Goal: Information Seeking & Learning: Check status

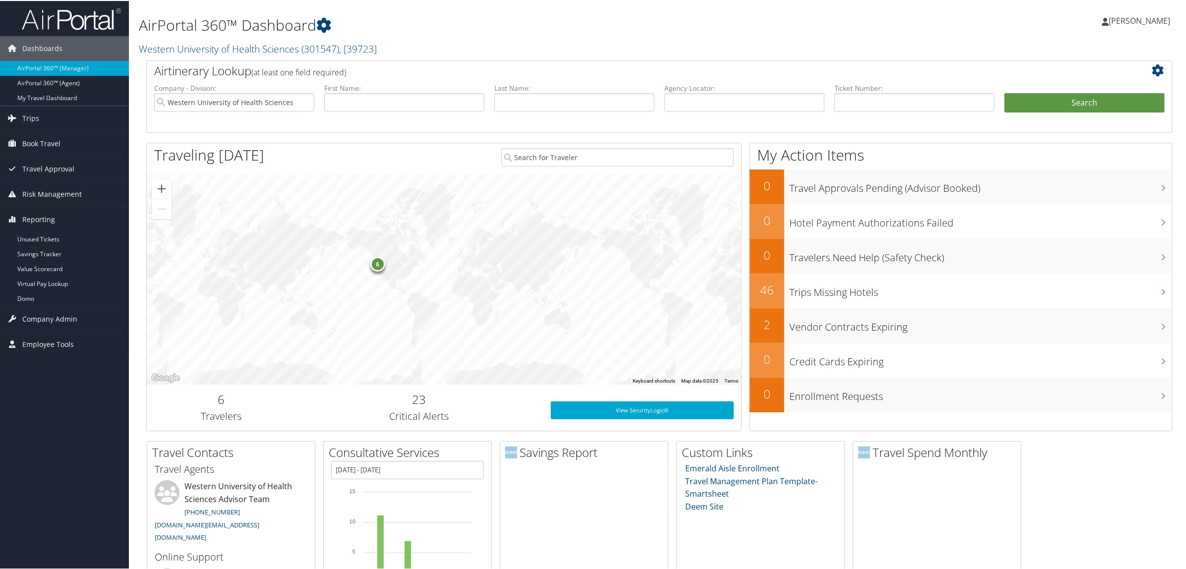
click at [61, 288] on link "Virtual Pay Lookup" at bounding box center [64, 283] width 129 height 15
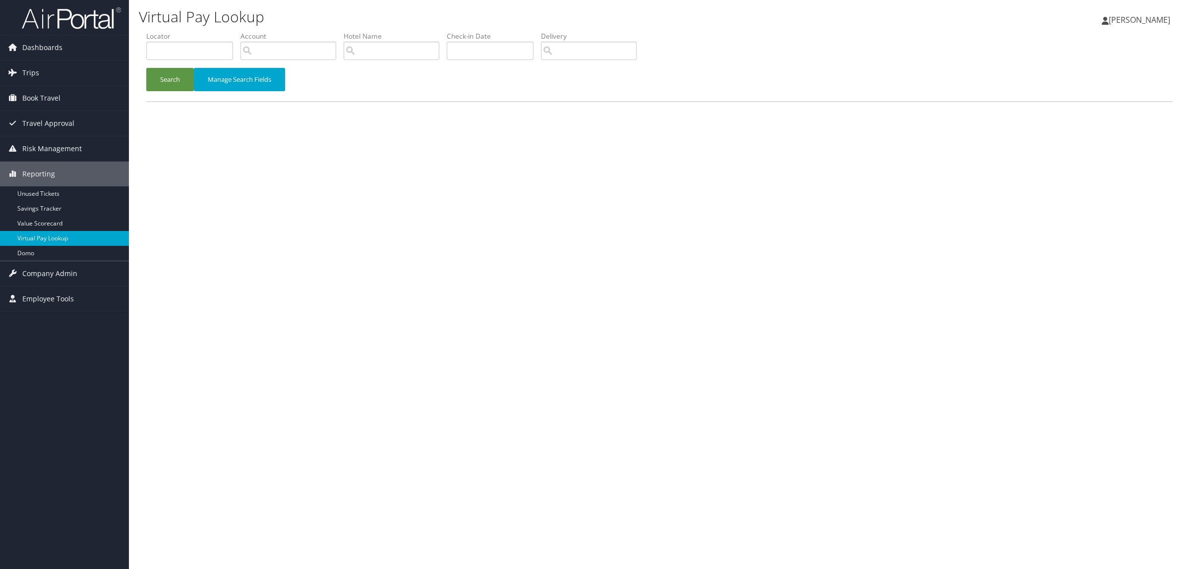
drag, startPoint x: 228, startPoint y: 40, endPoint x: 223, endPoint y: 43, distance: 6.1
click at [228, 40] on label "Locator" at bounding box center [193, 36] width 94 height 10
click at [219, 51] on input "text" at bounding box center [189, 51] width 87 height 18
paste input "D6L3F3"
click at [158, 80] on button "Search" at bounding box center [170, 79] width 48 height 23
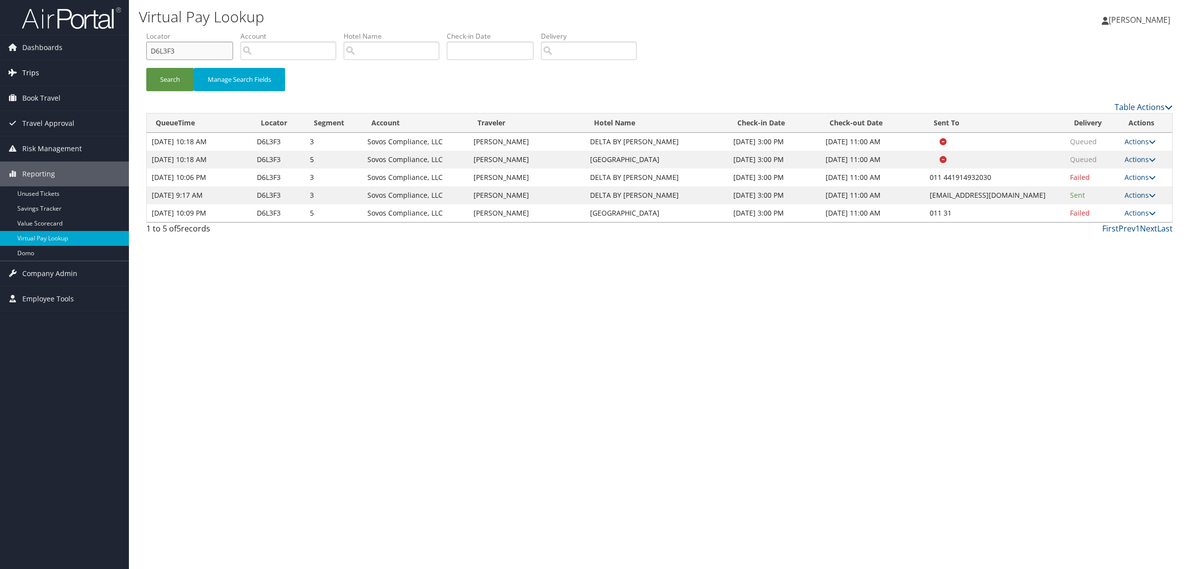
drag, startPoint x: 187, startPoint y: 46, endPoint x: 60, endPoint y: 65, distance: 128.5
click at [60, 65] on div "Dashboards AirPortal 360™ (Manager) AirPortal 360™ (Agent) My Travel Dashboard …" at bounding box center [595, 284] width 1190 height 569
paste input "7F5ZB"
click at [160, 81] on button "Search" at bounding box center [170, 79] width 48 height 23
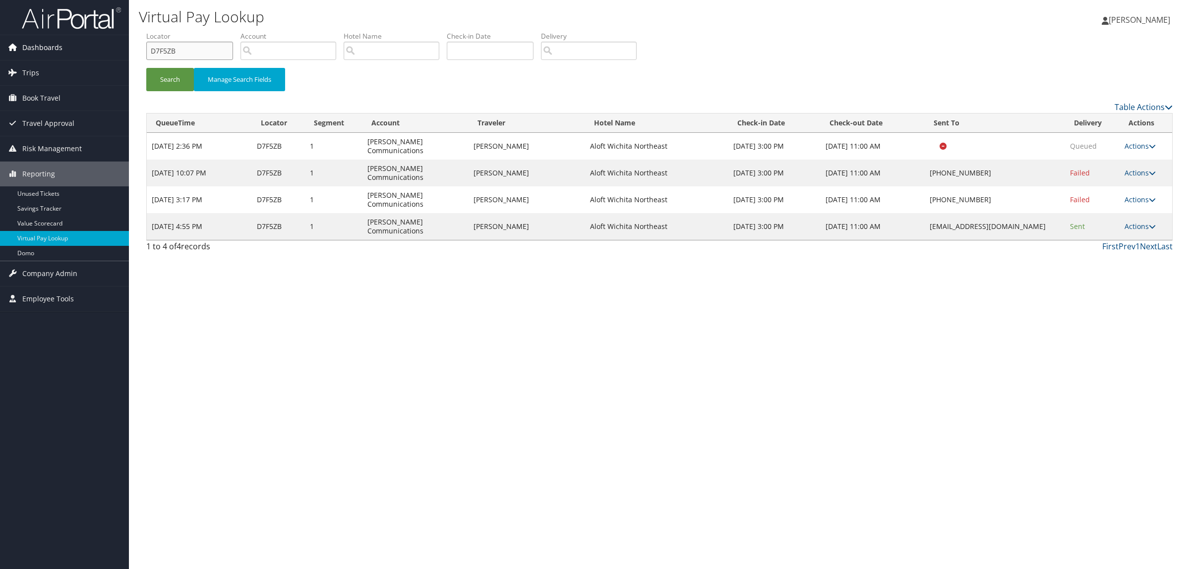
drag, startPoint x: 186, startPoint y: 55, endPoint x: 67, endPoint y: 54, distance: 119.0
click at [67, 54] on div "Dashboards AirPortal 360™ (Manager) AirPortal 360™ (Agent) My Travel Dashboard …" at bounding box center [595, 284] width 1190 height 569
paste input "RWTZ"
click at [178, 73] on button "Search" at bounding box center [170, 79] width 48 height 23
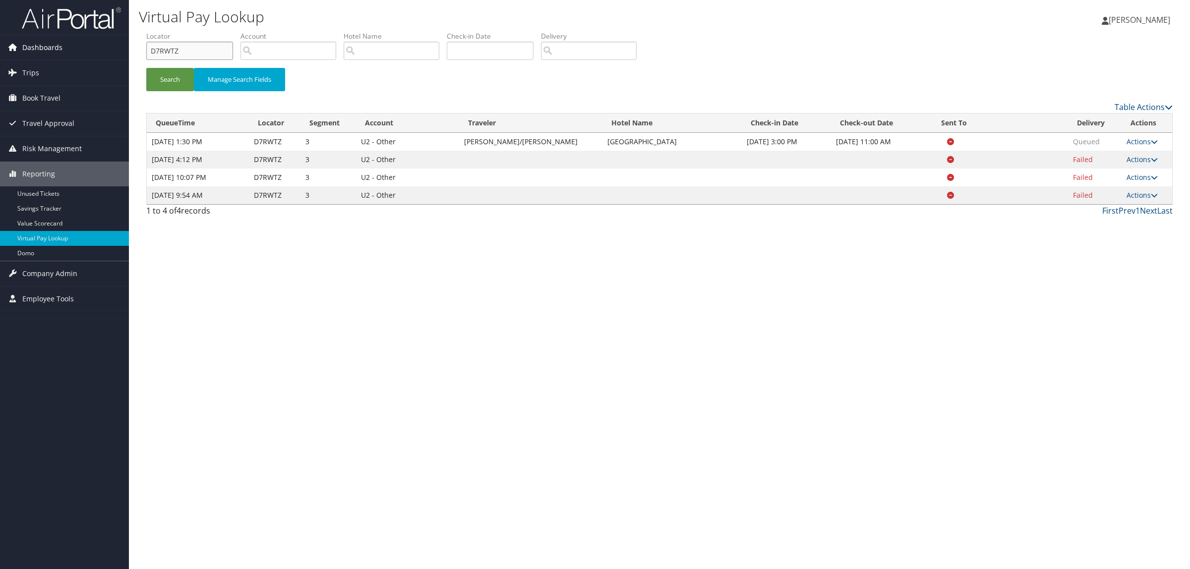
drag, startPoint x: 185, startPoint y: 47, endPoint x: 128, endPoint y: 47, distance: 56.5
click at [128, 47] on div "Dashboards AirPortal 360™ (Manager) AirPortal 360™ (Agent) My Travel Dashboard …" at bounding box center [595, 284] width 1190 height 569
paste input "83XRN"
click at [179, 70] on button "Search" at bounding box center [170, 79] width 48 height 23
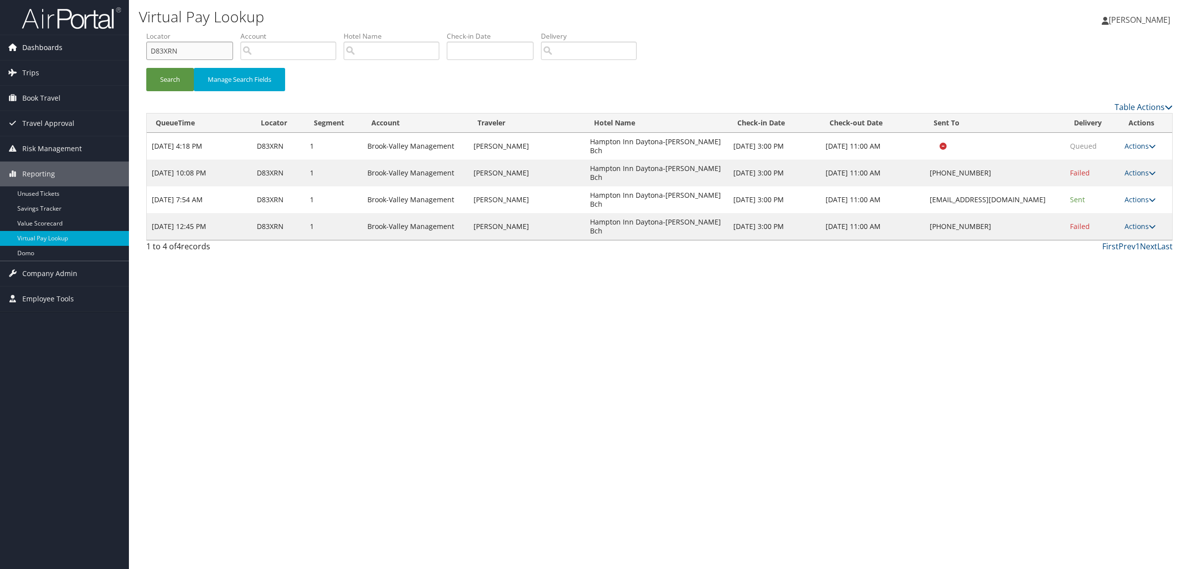
drag, startPoint x: 194, startPoint y: 51, endPoint x: 40, endPoint y: 45, distance: 154.4
click at [40, 45] on div "Dashboards AirPortal 360™ (Manager) AirPortal 360™ (Agent) My Travel Dashboard …" at bounding box center [595, 284] width 1190 height 569
paste input "1F5HZ"
click at [179, 70] on button "Search" at bounding box center [170, 79] width 48 height 23
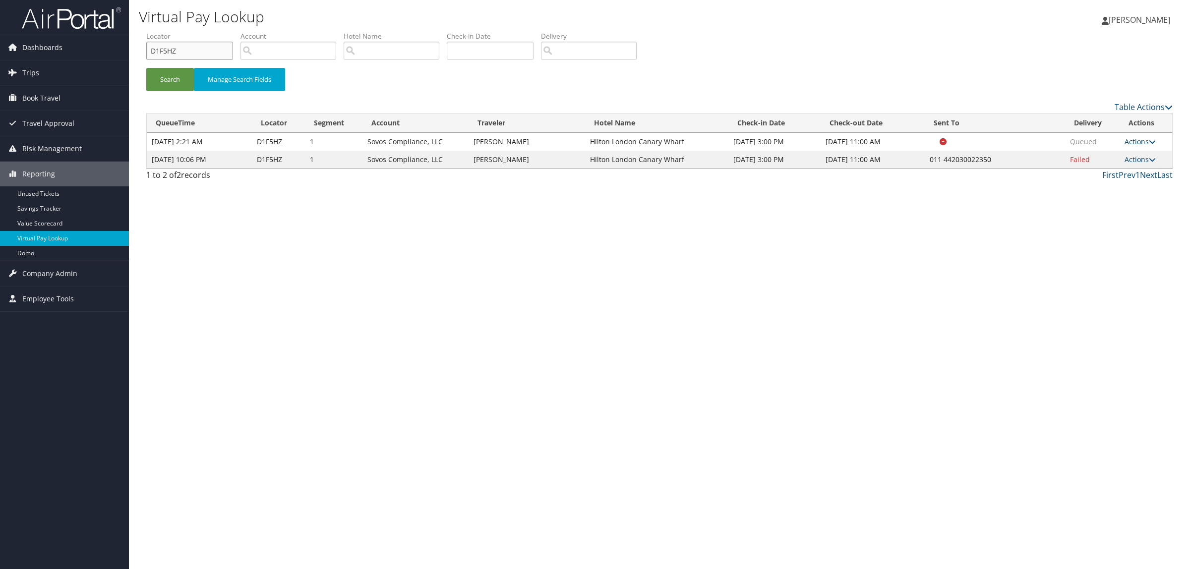
drag, startPoint x: 149, startPoint y: 53, endPoint x: 140, endPoint y: 53, distance: 8.4
click at [146, 53] on form "QueueTime Locator D1F5HZ Segment Account Traveler Hotel Name Check-in Date Chec…" at bounding box center [659, 65] width 1027 height 69
paste input "3J4D"
click at [164, 73] on button "Search" at bounding box center [170, 79] width 48 height 23
paste input "1XTN"
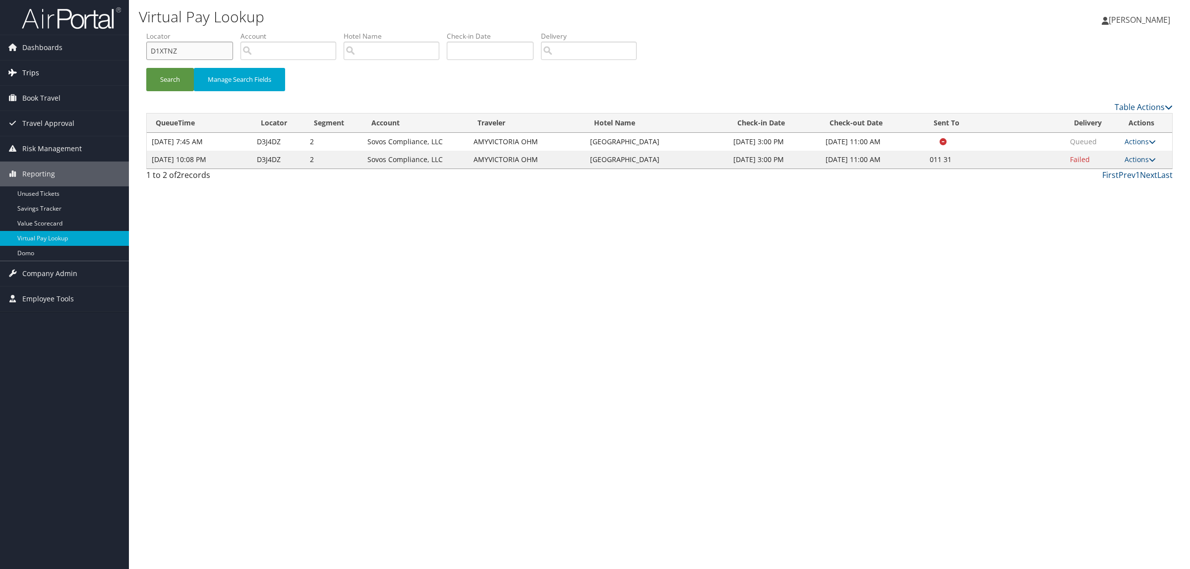
drag, startPoint x: 178, startPoint y: 51, endPoint x: 33, endPoint y: 68, distance: 145.4
click at [33, 68] on div "Dashboards AirPortal 360™ (Manager) AirPortal 360™ (Agent) My Travel Dashboard …" at bounding box center [595, 284] width 1190 height 569
click at [159, 87] on button "Search" at bounding box center [170, 79] width 48 height 23
drag, startPoint x: 196, startPoint y: 50, endPoint x: 0, endPoint y: 67, distance: 197.2
click at [0, 67] on div "Dashboards AirPortal 360™ (Manager) AirPortal 360™ (Agent) My Travel Dashboard …" at bounding box center [595, 284] width 1190 height 569
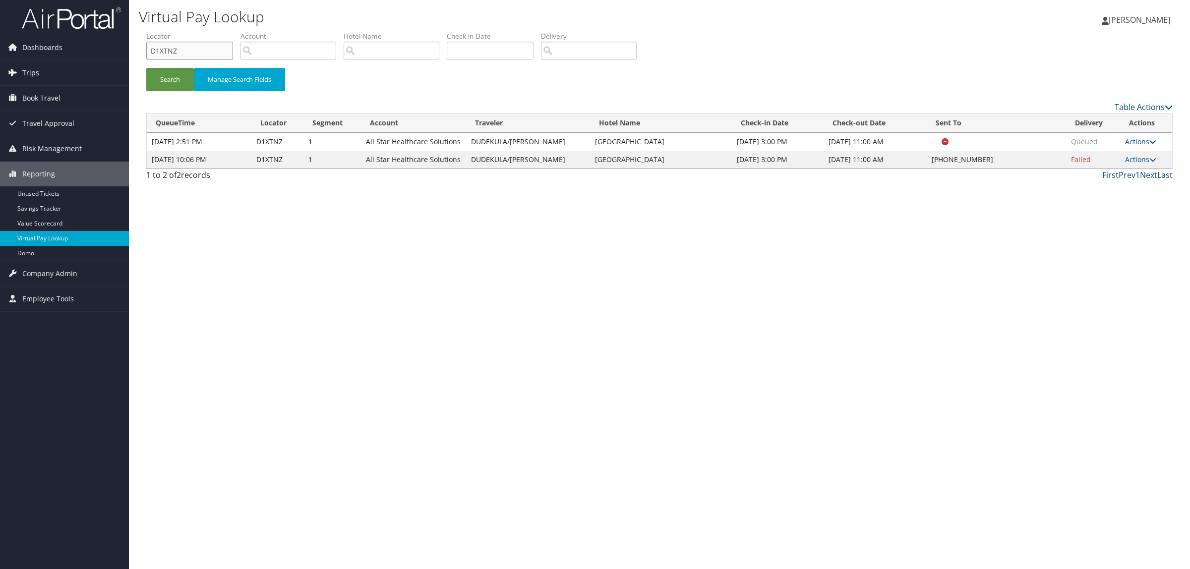
paste input "5Z60Q"
click at [174, 85] on button "Search" at bounding box center [170, 79] width 48 height 23
drag, startPoint x: 207, startPoint y: 52, endPoint x: 3, endPoint y: 46, distance: 204.0
click at [3, 46] on div "Dashboards AirPortal 360™ (Manager) AirPortal 360™ (Agent) My Travel Dashboard …" at bounding box center [595, 284] width 1190 height 569
paste input "2J5V7"
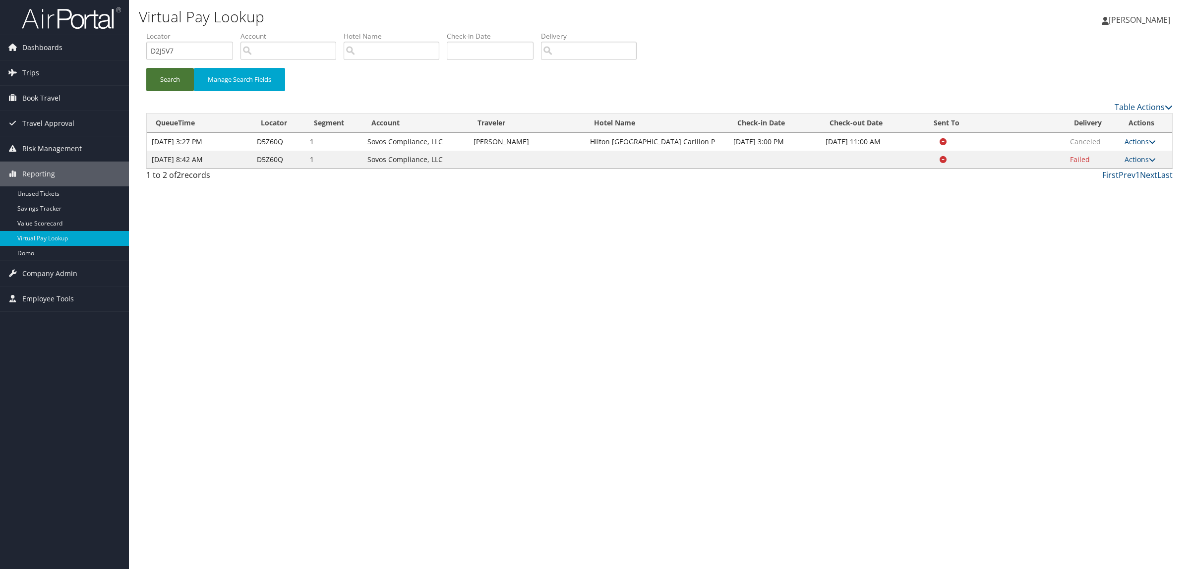
click at [164, 78] on button "Search" at bounding box center [170, 79] width 48 height 23
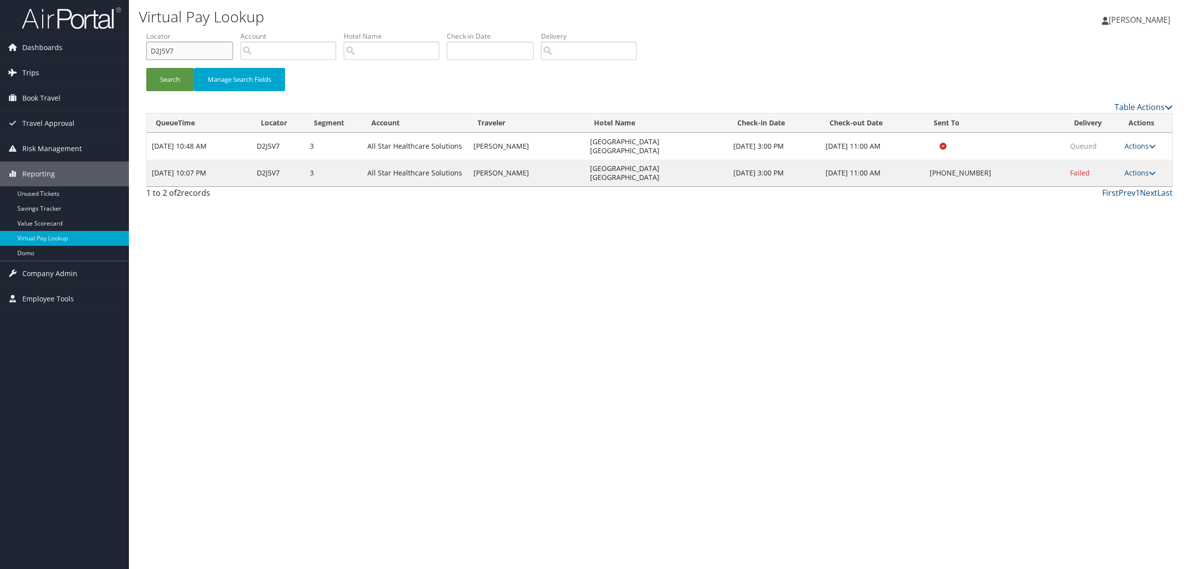
drag, startPoint x: 186, startPoint y: 58, endPoint x: 118, endPoint y: 64, distance: 68.8
click at [118, 64] on div "Dashboards AirPortal 360™ (Manager) AirPortal 360™ (Agent) My Travel Dashboard …" at bounding box center [595, 284] width 1190 height 569
paste input "4H32C"
click at [169, 74] on button "Search" at bounding box center [170, 79] width 48 height 23
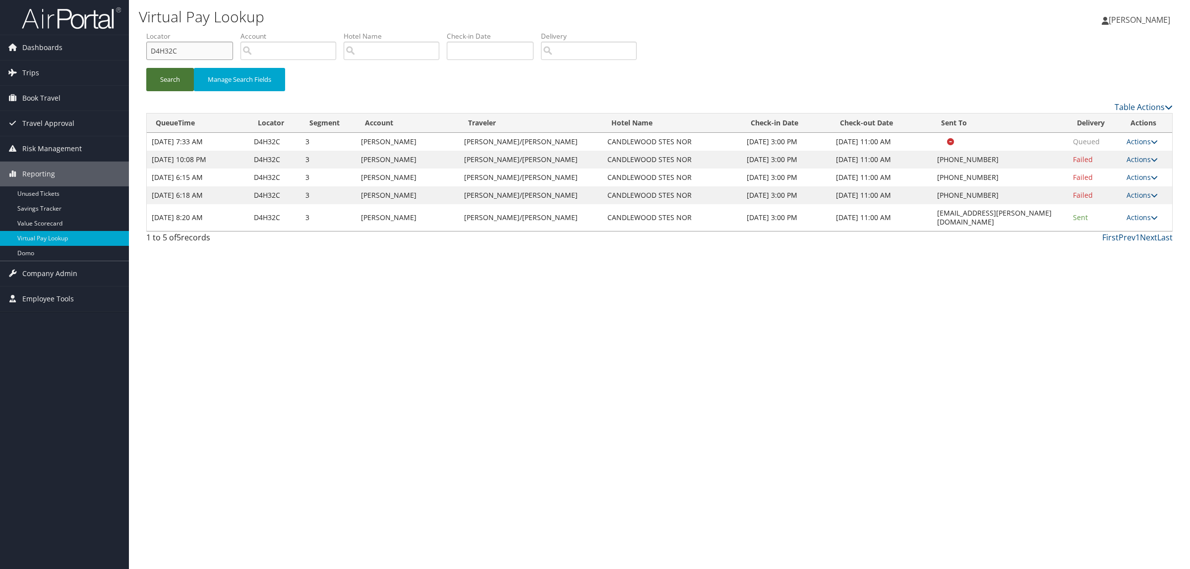
drag, startPoint x: 183, startPoint y: 46, endPoint x: 184, endPoint y: 82, distance: 36.2
click at [90, 55] on div "Dashboards AirPortal 360™ (Manager) AirPortal 360™ (Agent) My Travel Dashboard …" at bounding box center [595, 284] width 1190 height 569
paste input "3W8M0"
click at [186, 83] on button "Search" at bounding box center [170, 79] width 48 height 23
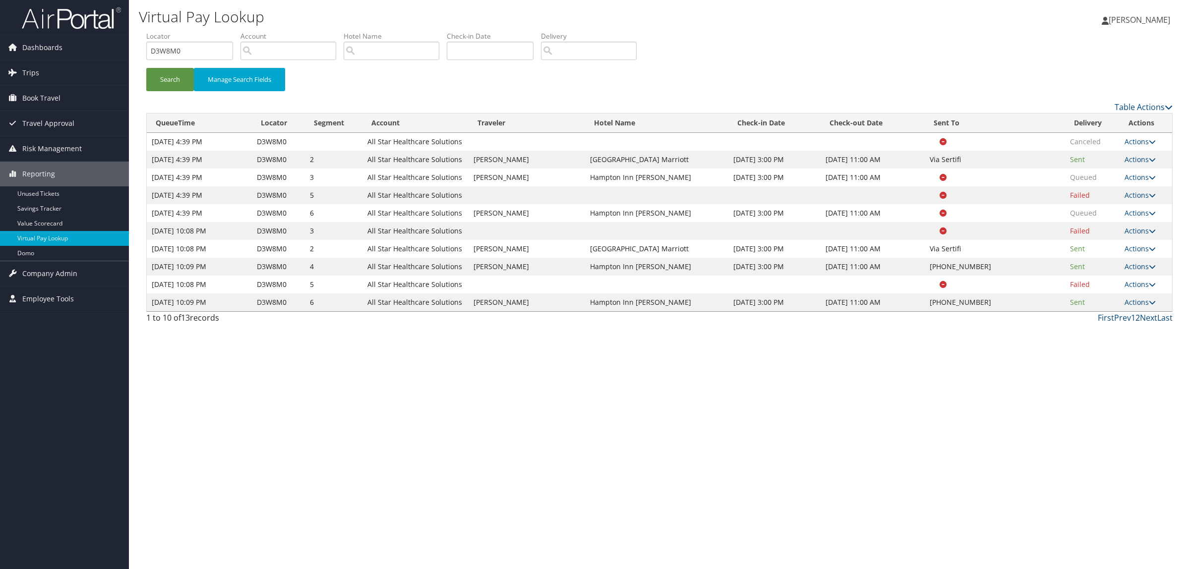
click at [1139, 321] on link "2" at bounding box center [1138, 317] width 4 height 11
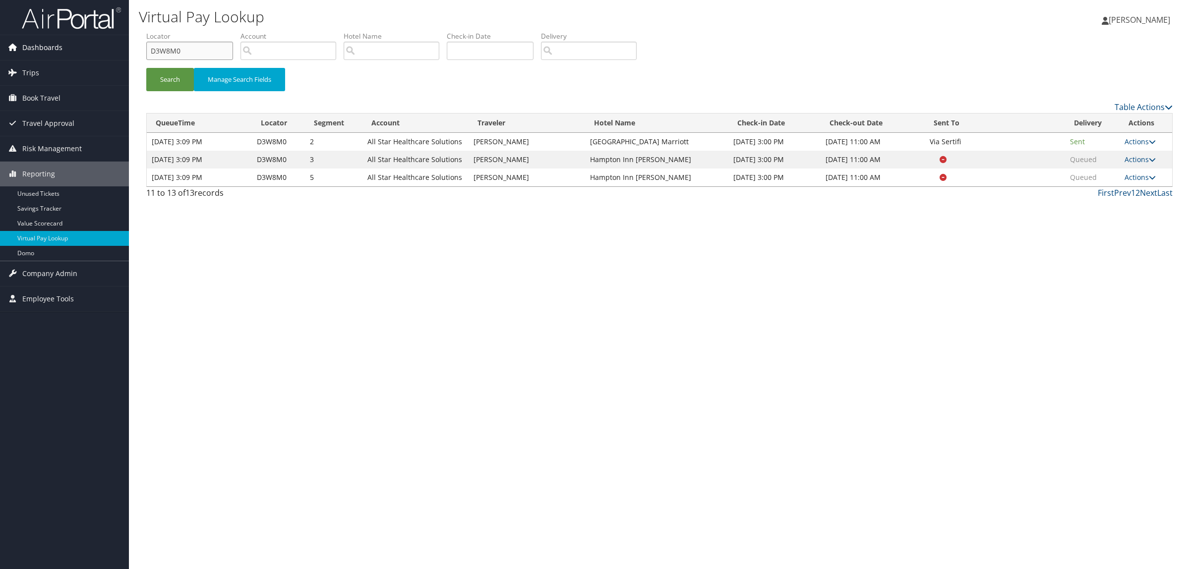
drag, startPoint x: 185, startPoint y: 49, endPoint x: 125, endPoint y: 57, distance: 60.1
click at [125, 57] on div "Dashboards AirPortal 360™ (Manager) AirPortal 360™ (Agent) My Travel Dashboard …" at bounding box center [595, 284] width 1190 height 569
paste input "T4DS"
click at [157, 74] on button "Search" at bounding box center [170, 79] width 48 height 23
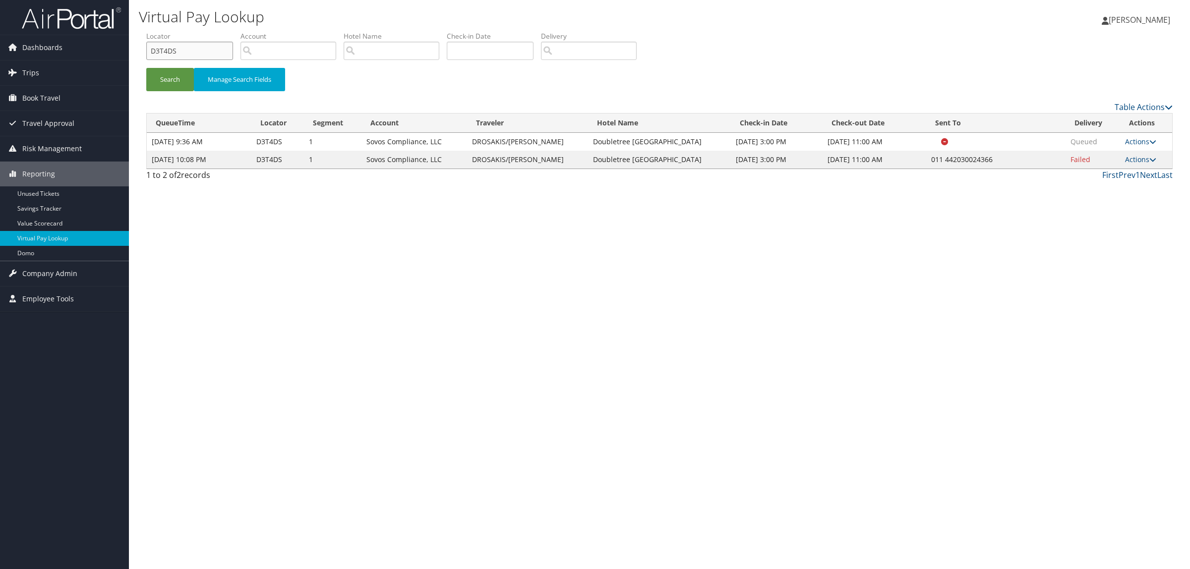
drag, startPoint x: 194, startPoint y: 49, endPoint x: 141, endPoint y: 62, distance: 54.3
click at [117, 54] on div "Dashboards AirPortal 360™ (Manager) AirPortal 360™ (Agent) My Travel Dashboard …" at bounding box center [595, 284] width 1190 height 569
paste input "2Z5MW"
click at [177, 74] on button "Search" at bounding box center [170, 79] width 48 height 23
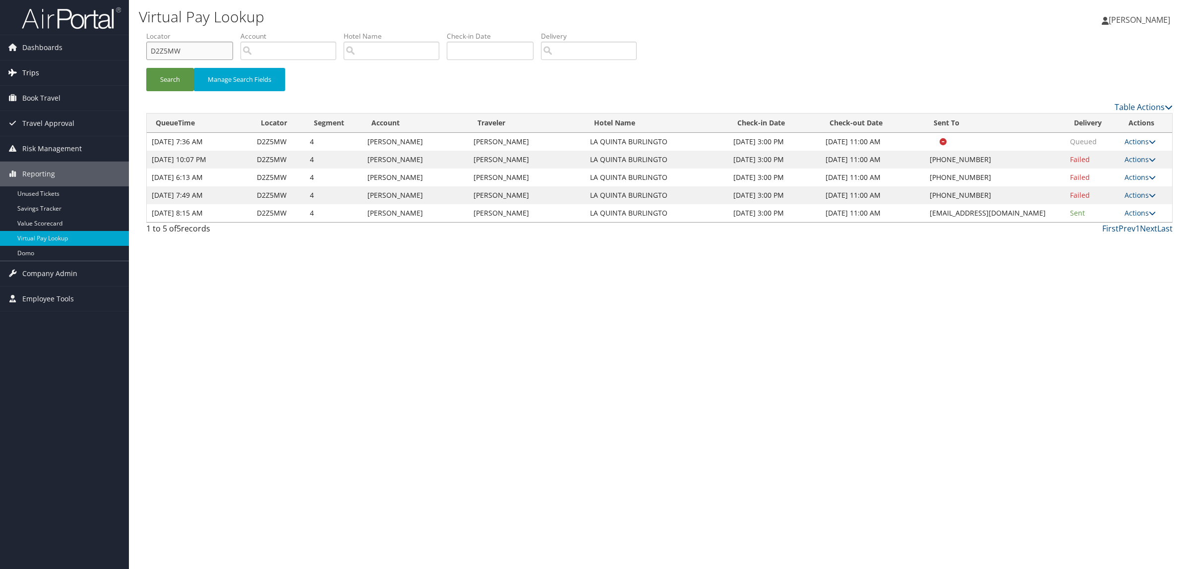
drag, startPoint x: 113, startPoint y: 53, endPoint x: 124, endPoint y: 67, distance: 18.5
click at [102, 53] on div "Dashboards AirPortal 360™ (Manager) AirPortal 360™ (Agent) My Travel Dashboard …" at bounding box center [595, 284] width 1190 height 569
paste input "5ZPZ4"
click at [175, 79] on button "Search" at bounding box center [170, 79] width 48 height 23
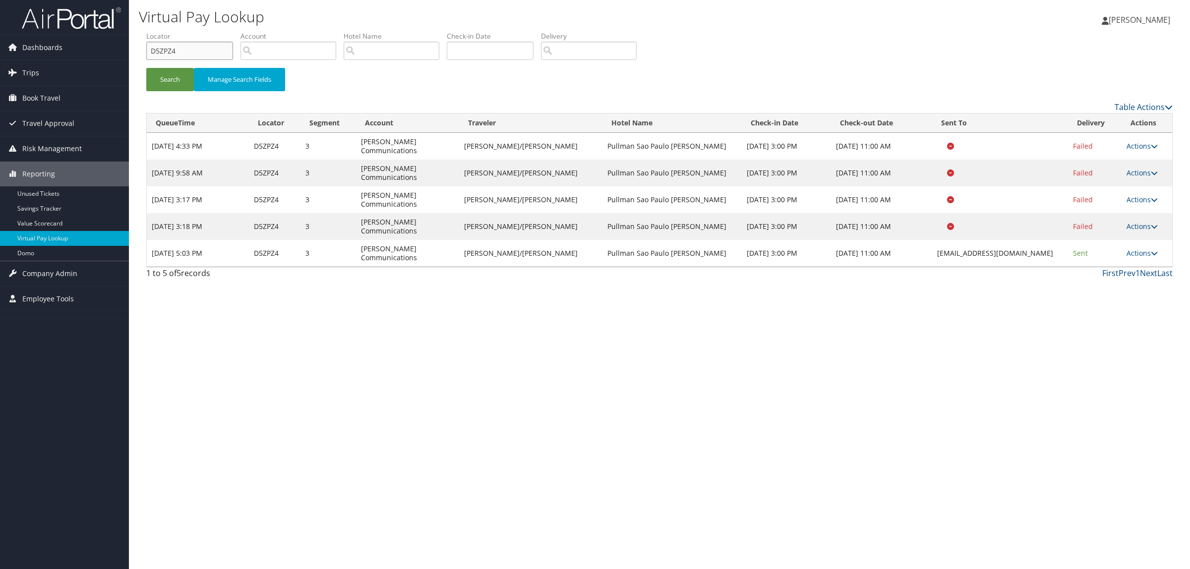
drag, startPoint x: 186, startPoint y: 50, endPoint x: 129, endPoint y: 43, distance: 57.0
click at [129, 43] on div "Virtual Pay Lookup Hope Ewing Hope Ewing My Settings Travel Agency Contacts Log…" at bounding box center [659, 284] width 1061 height 569
paste input "1M641"
click at [170, 77] on button "Search" at bounding box center [170, 79] width 48 height 23
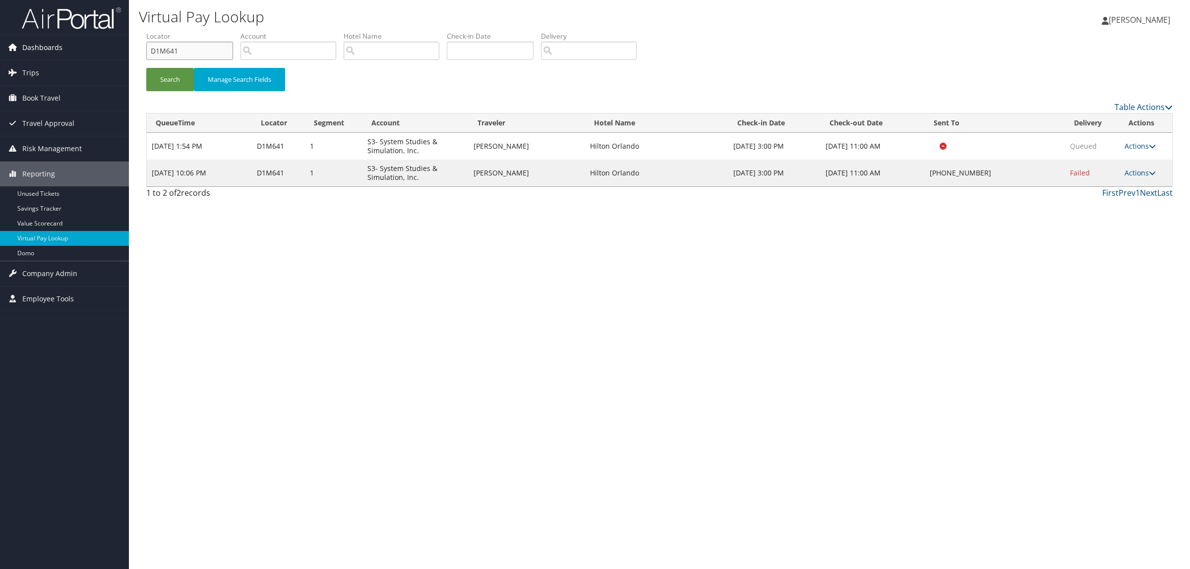
drag, startPoint x: 185, startPoint y: 53, endPoint x: 56, endPoint y: 58, distance: 129.1
click at [56, 58] on div "Dashboards AirPortal 360™ (Manager) AirPortal 360™ (Agent) My Travel Dashboard …" at bounding box center [595, 284] width 1190 height 569
paste input "6M715"
type input "D6M715"
click at [167, 87] on button "Search" at bounding box center [170, 79] width 48 height 23
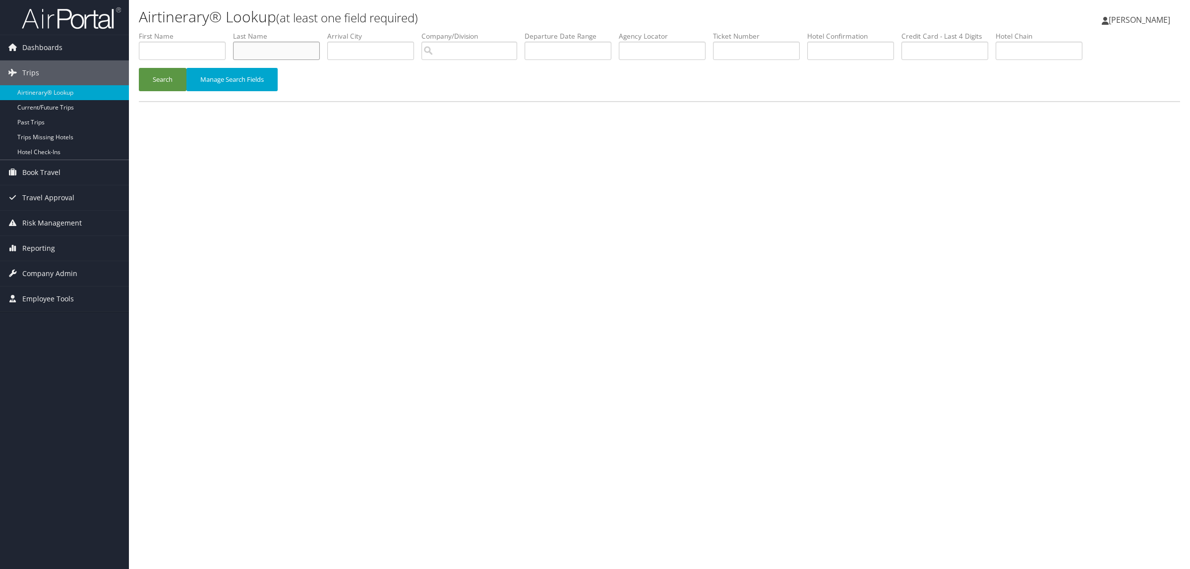
click at [256, 51] on input "text" at bounding box center [276, 51] width 87 height 18
type input "speier"
click at [159, 73] on button "Search" at bounding box center [163, 79] width 48 height 23
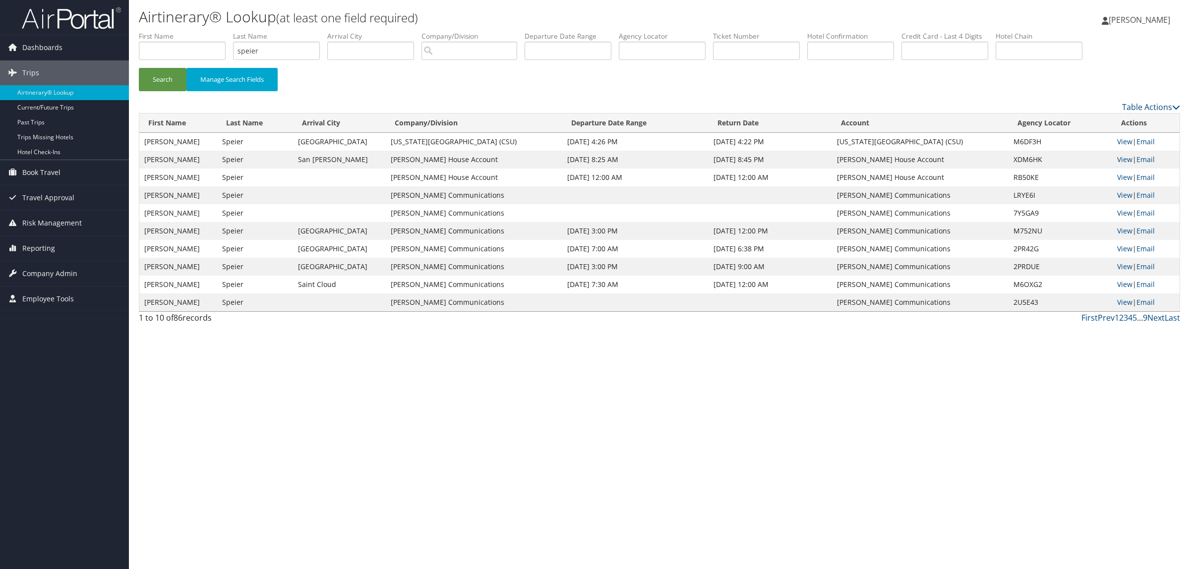
click at [1147, 316] on link "9" at bounding box center [1145, 317] width 4 height 11
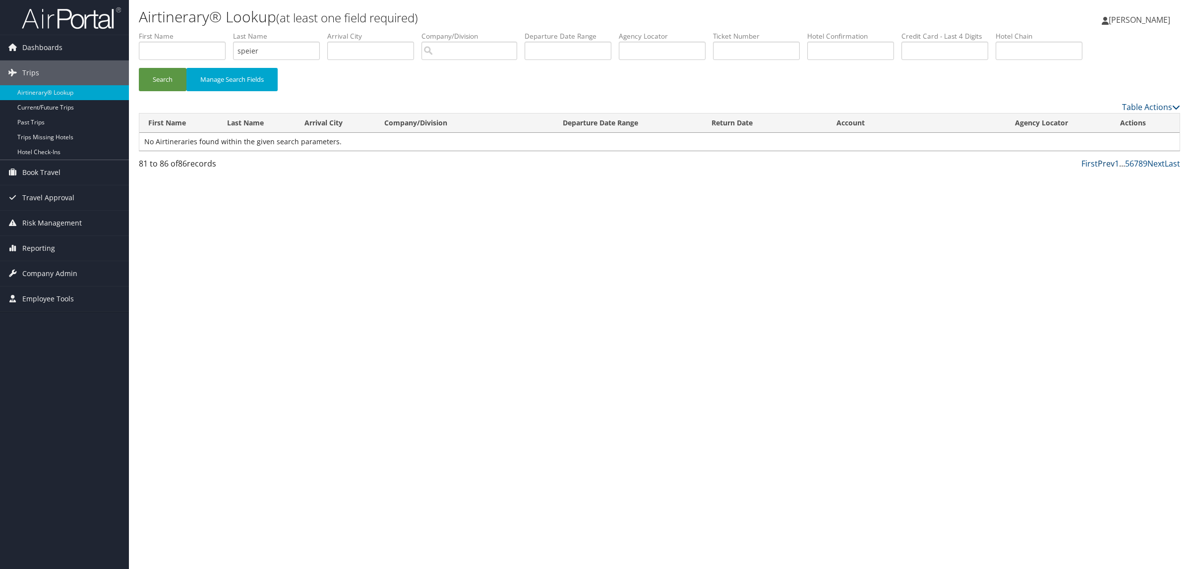
click at [1102, 165] on link "Prev" at bounding box center [1106, 163] width 17 height 11
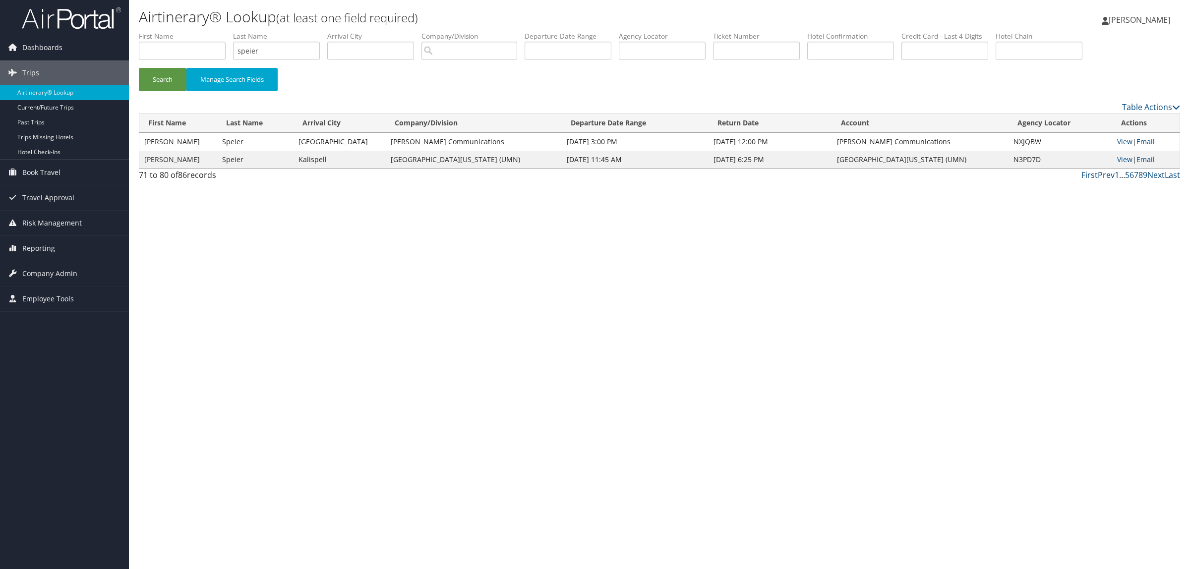
click at [1108, 173] on link "Prev" at bounding box center [1106, 175] width 17 height 11
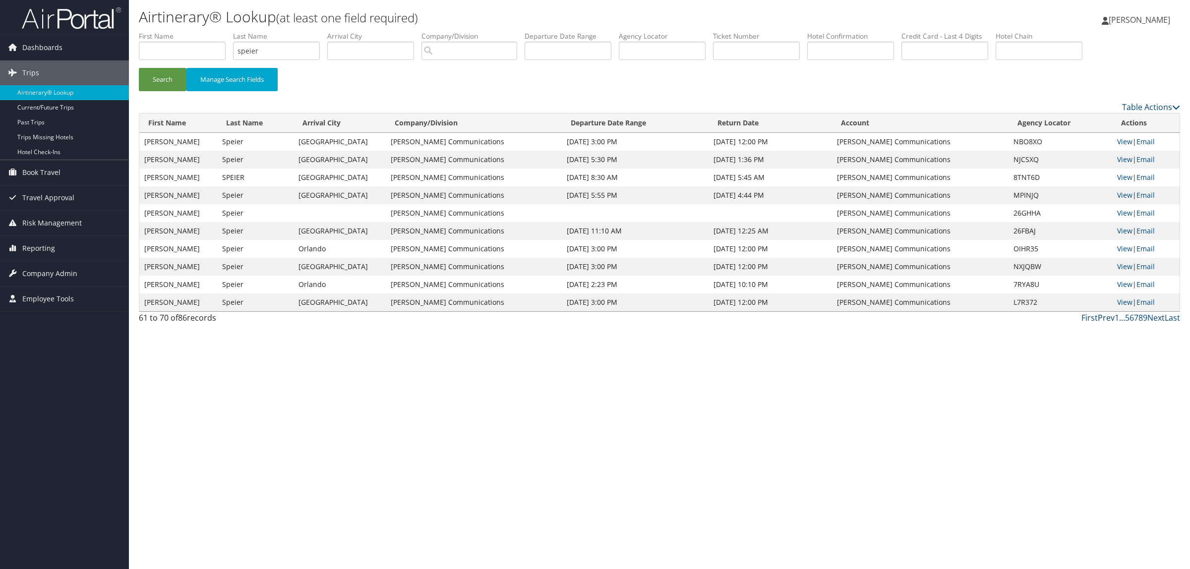
click at [1108, 315] on link "Prev" at bounding box center [1106, 317] width 17 height 11
click at [1108, 315] on link "Prev" at bounding box center [1105, 317] width 17 height 11
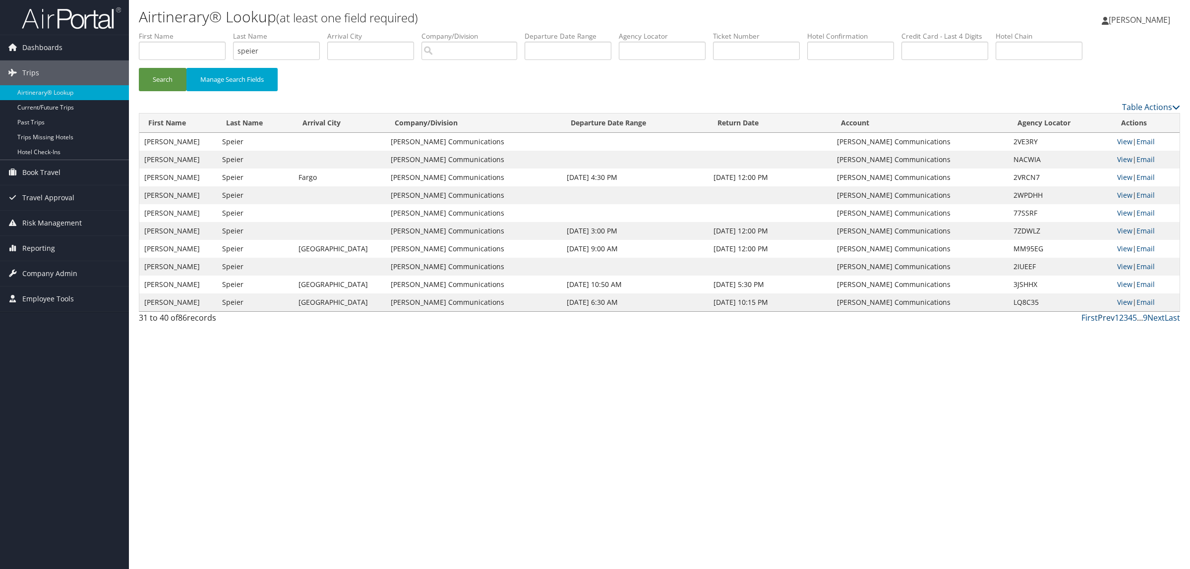
click at [1108, 315] on link "Prev" at bounding box center [1106, 317] width 17 height 11
click at [1122, 159] on link "View" at bounding box center [1124, 159] width 15 height 9
drag, startPoint x: 282, startPoint y: 46, endPoint x: 180, endPoint y: 60, distance: 102.6
click at [180, 31] on ul "First Name Last Name speier Departure City Arrival City Company/Division Airpor…" at bounding box center [660, 31] width 1042 height 0
type input "fenton"
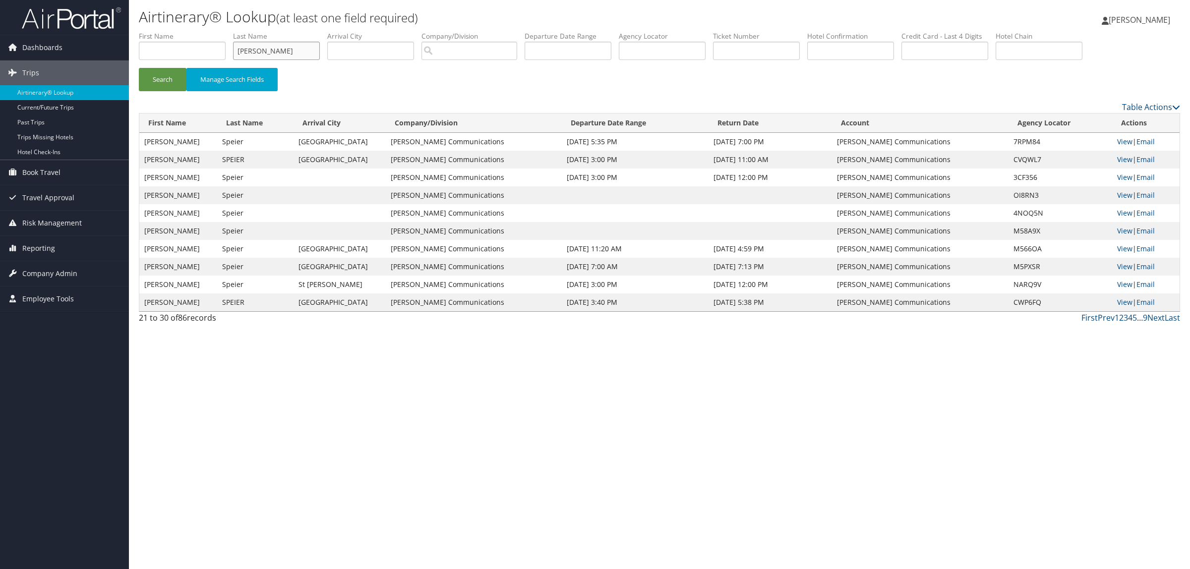
click at [139, 68] on button "Search" at bounding box center [163, 79] width 48 height 23
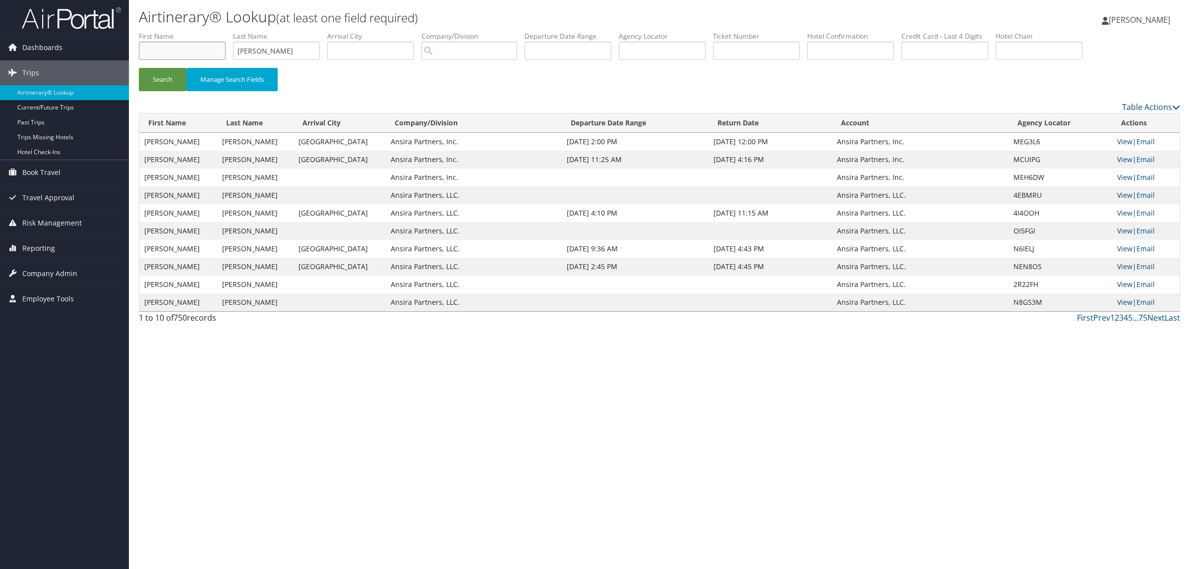
click at [169, 43] on input "text" at bounding box center [182, 51] width 87 height 18
type input "william"
click at [455, 54] on input "search" at bounding box center [470, 51] width 96 height 18
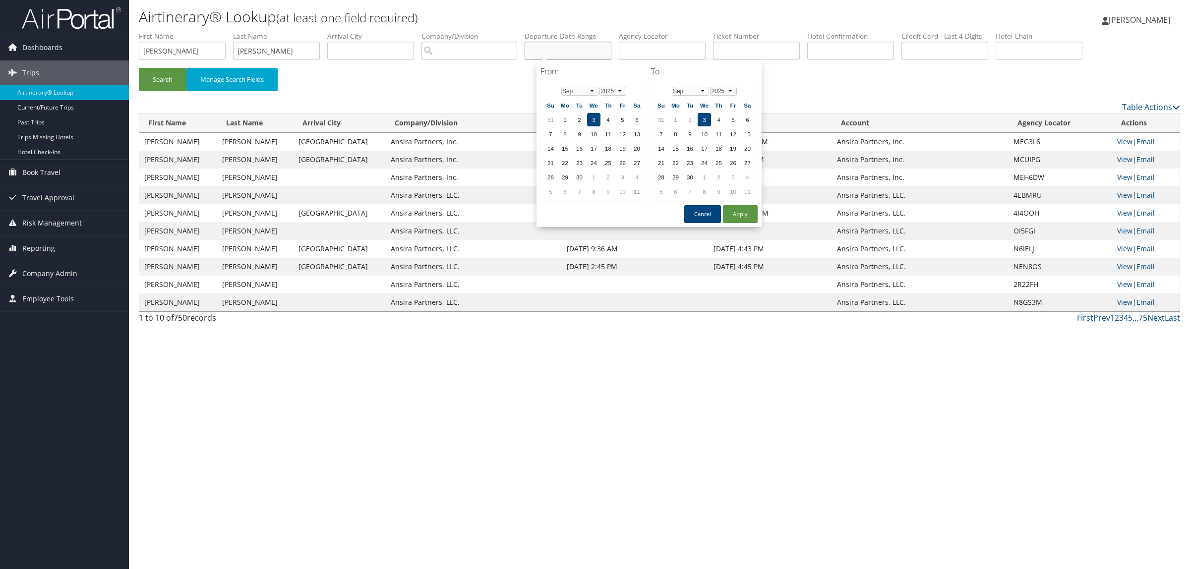
click at [578, 57] on input "text" at bounding box center [568, 51] width 87 height 18
click at [577, 122] on td "2" at bounding box center [579, 119] width 13 height 13
click at [744, 207] on button "Apply" at bounding box center [740, 214] width 35 height 18
drag, startPoint x: 577, startPoint y: 51, endPoint x: 642, endPoint y: 53, distance: 65.5
click at [642, 31] on ul "First Name william Last Name fenton Departure City Arrival City Company/Divisio…" at bounding box center [660, 31] width 1042 height 0
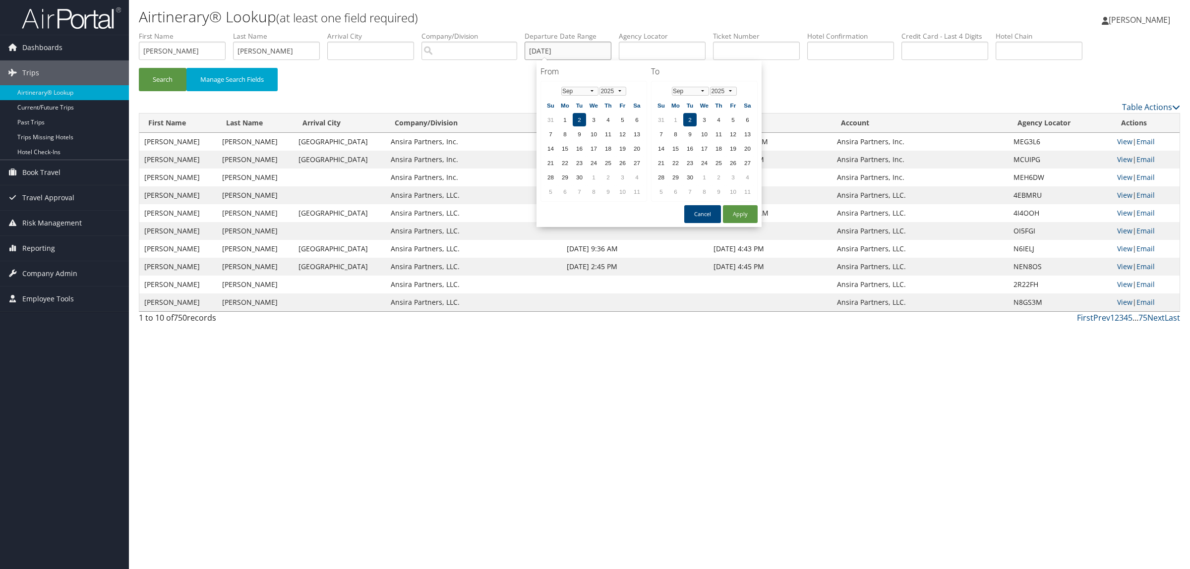
type input "09/02/2025"
click at [417, 106] on div "Table Actions" at bounding box center [792, 107] width 778 height 12
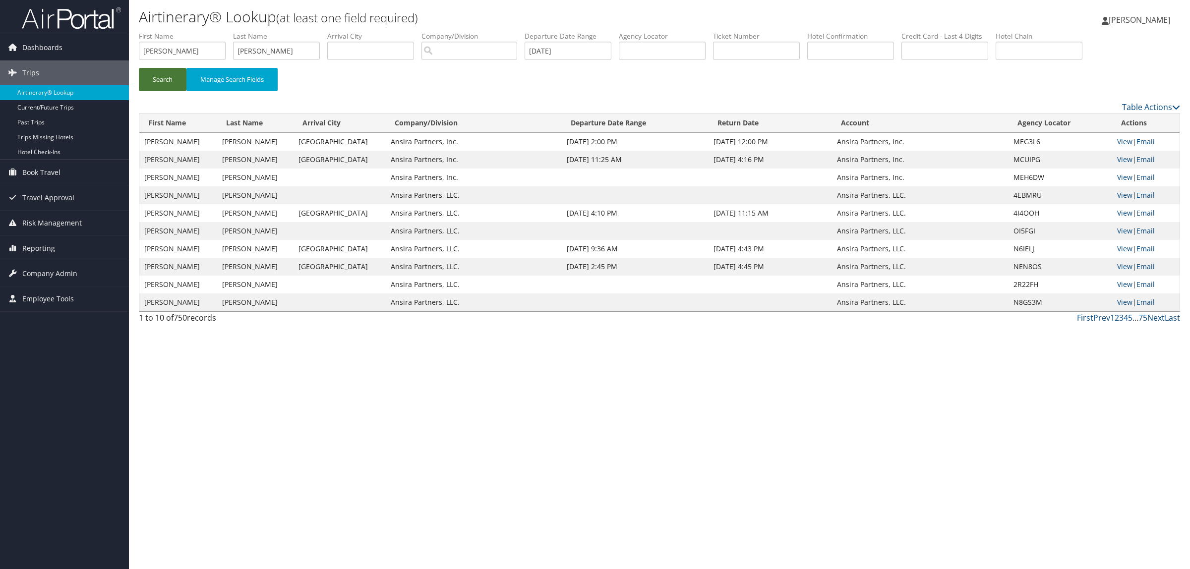
click at [163, 89] on button "Search" at bounding box center [163, 79] width 48 height 23
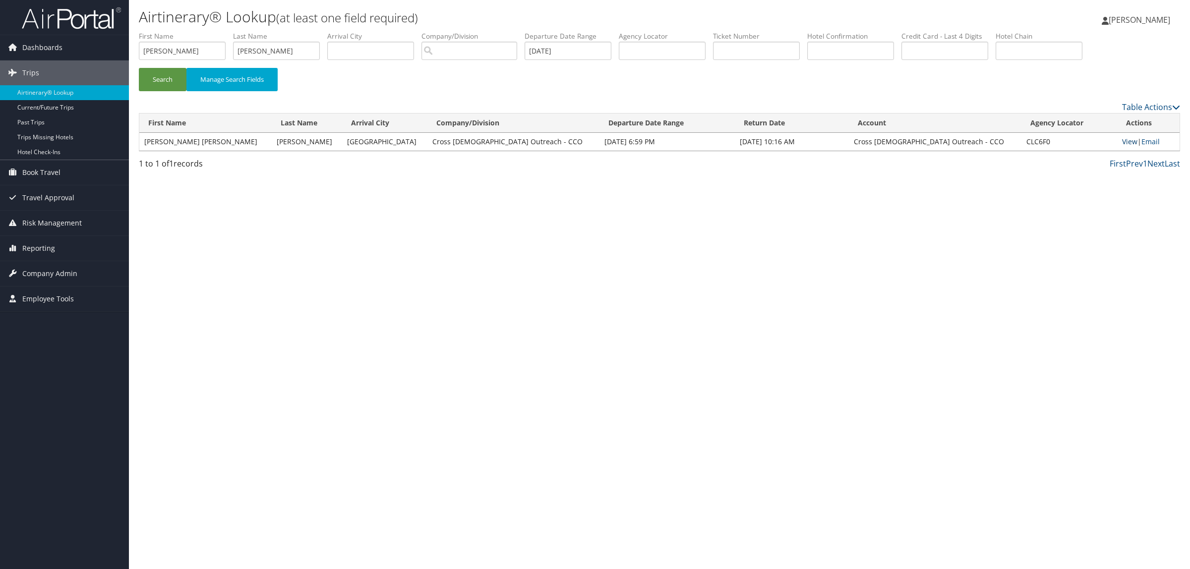
click at [1126, 137] on link "View" at bounding box center [1129, 141] width 15 height 9
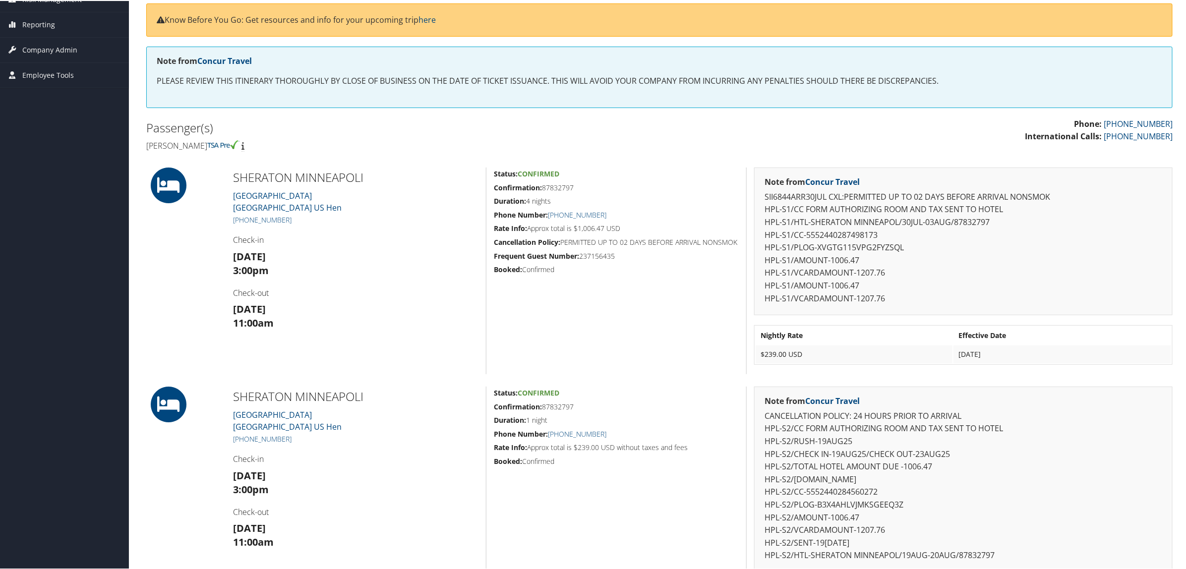
scroll to position [124, 0]
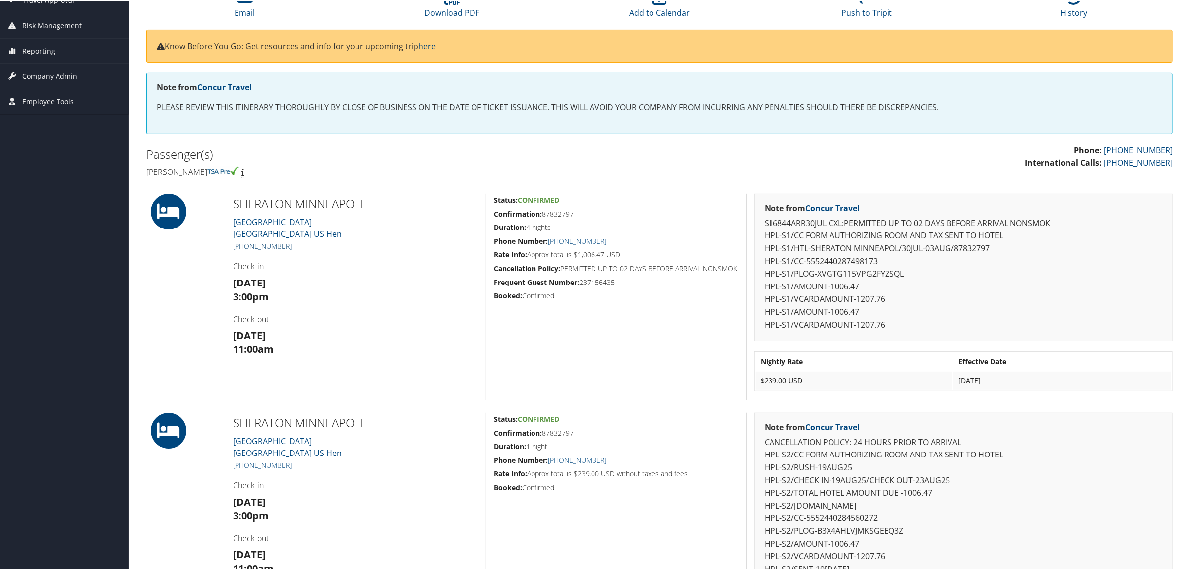
drag, startPoint x: 295, startPoint y: 246, endPoint x: 244, endPoint y: 244, distance: 51.1
click at [244, 244] on h5 "+1 (612) 332-6000" at bounding box center [356, 246] width 246 height 10
copy link "612) 332-6000"
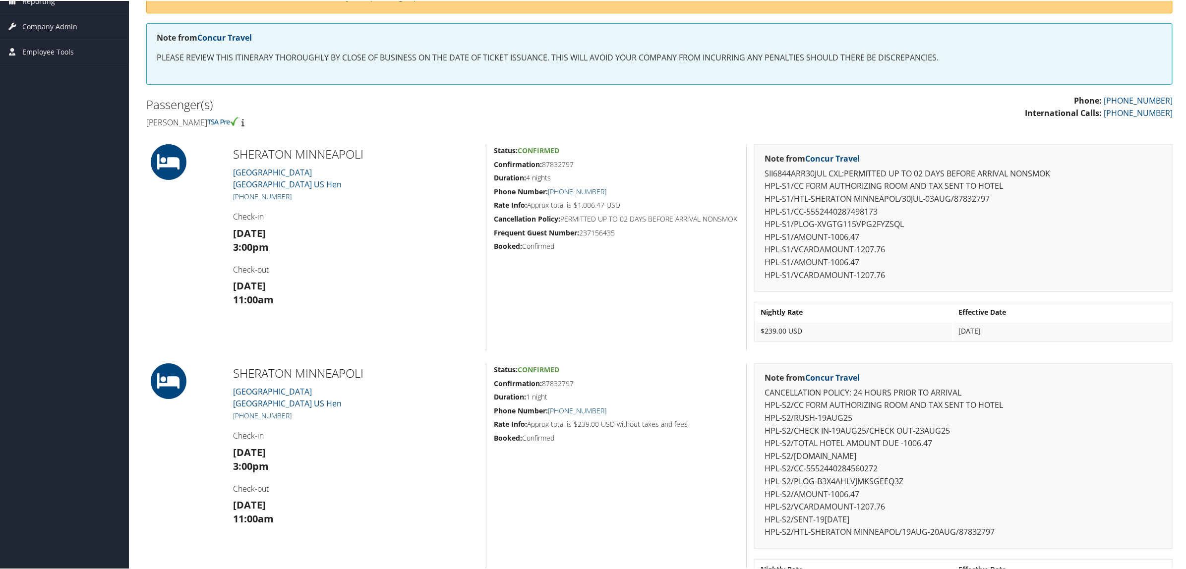
scroll to position [148, 0]
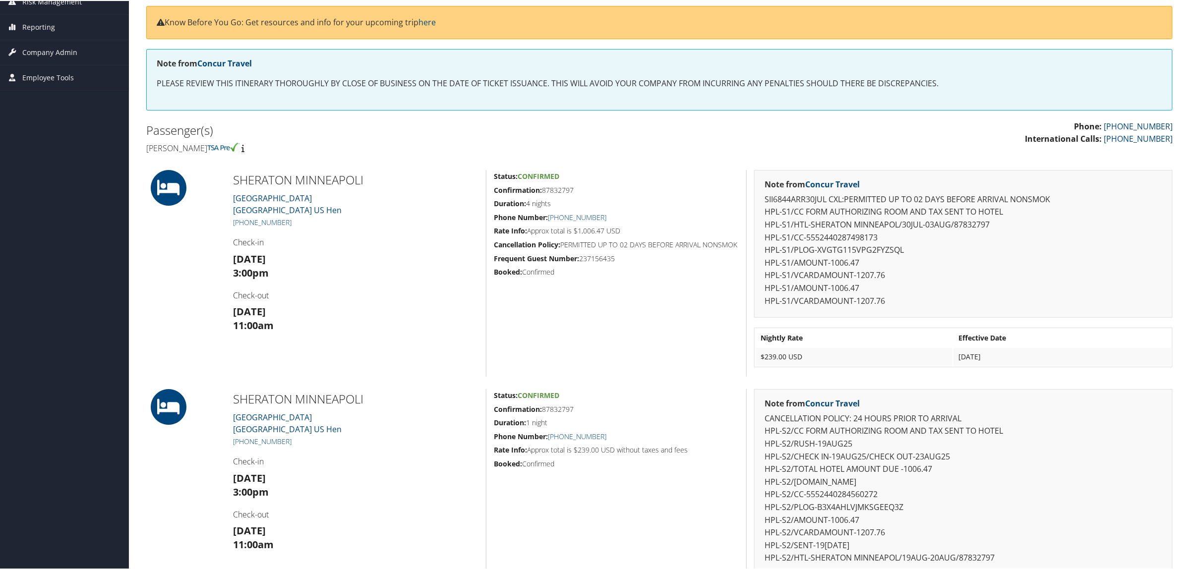
drag, startPoint x: 203, startPoint y: 252, endPoint x: 274, endPoint y: 263, distance: 71.8
click at [274, 263] on div "SHERATON MINNEAPOLI 1313 Nicollet Mall Minneapolis MN 55403 US Hen +1 (612) 332…" at bounding box center [660, 272] width 1042 height 207
click at [266, 261] on strong "Wed 30 Jul" at bounding box center [249, 257] width 33 height 13
drag, startPoint x: 225, startPoint y: 259, endPoint x: 292, endPoint y: 339, distance: 104.2
click at [292, 339] on div "SHERATON MINNEAPOLI 1313 Nicollet Mall Minneapolis MN 55403 US Hen +1 (612) 332…" at bounding box center [356, 272] width 260 height 207
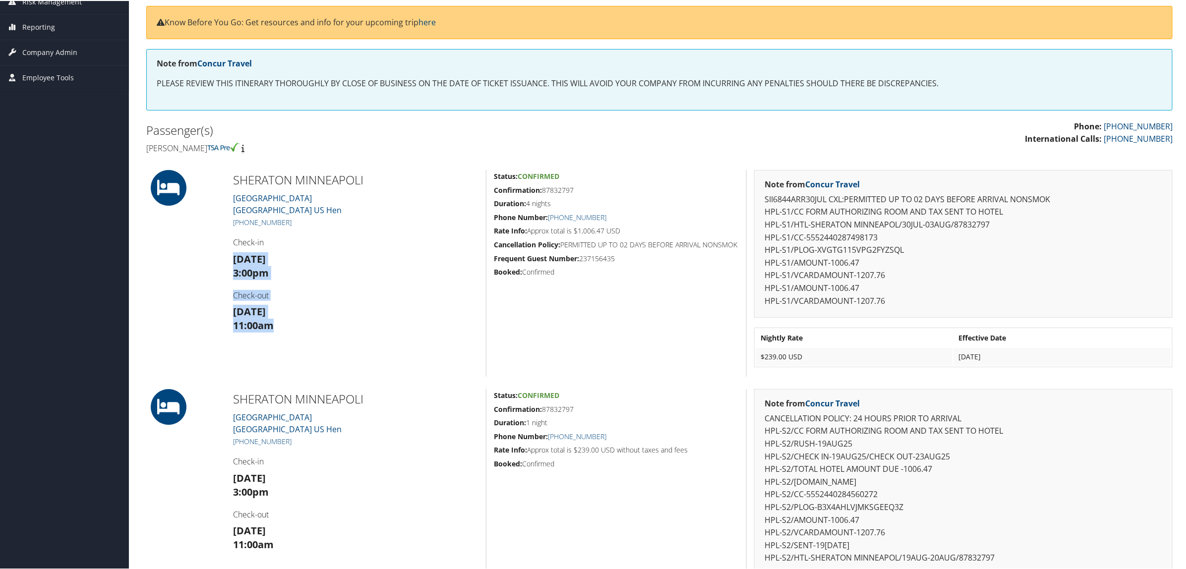
click at [292, 339] on div "SHERATON MINNEAPOLI 1313 Nicollet Mall Minneapolis MN 55403 US Hen +1 (612) 332…" at bounding box center [356, 272] width 260 height 207
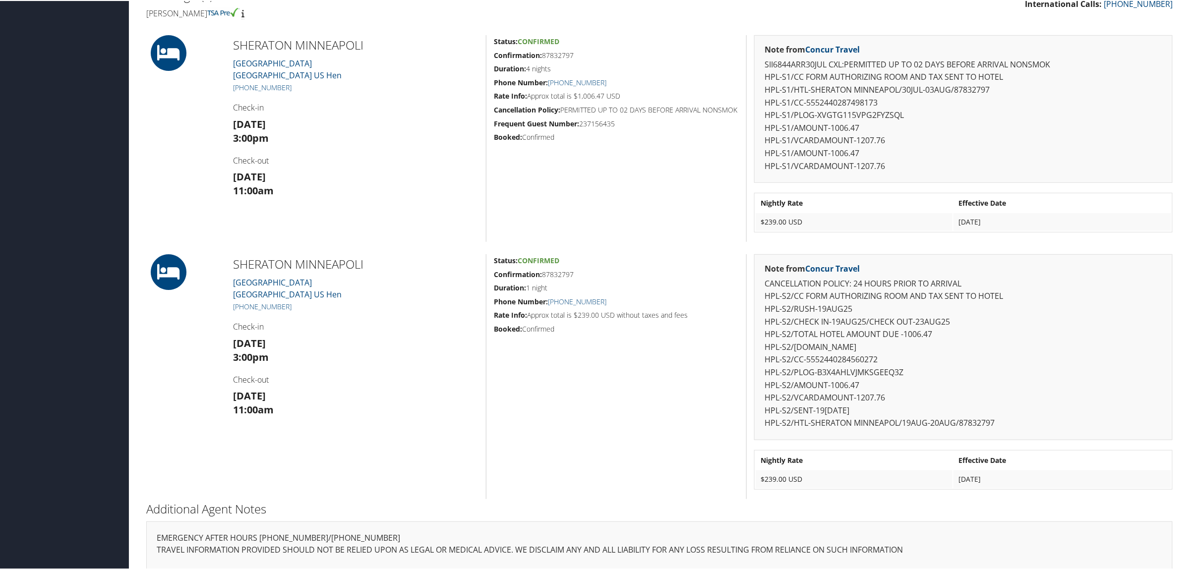
scroll to position [334, 0]
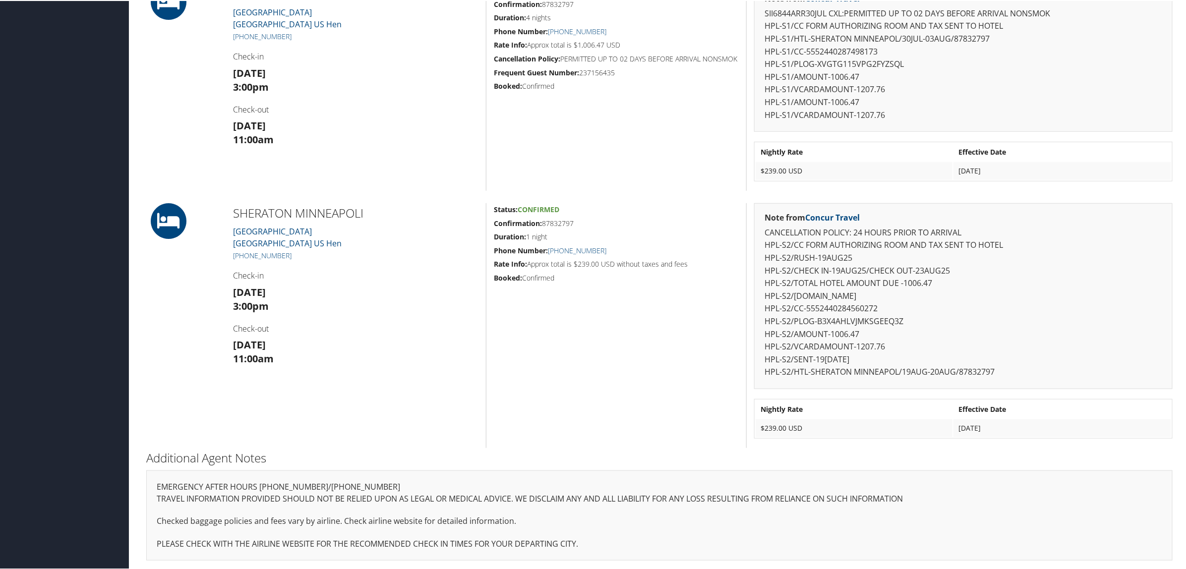
drag, startPoint x: 236, startPoint y: 254, endPoint x: 273, endPoint y: 343, distance: 96.5
click at [273, 343] on div "Admin Actions Repair Airtinerary® 86010812 Minneapolis, MN Minneapolis, MN Wed …" at bounding box center [660, 133] width 1042 height 872
click at [266, 343] on strong "Wed 20 Aug" at bounding box center [249, 343] width 33 height 13
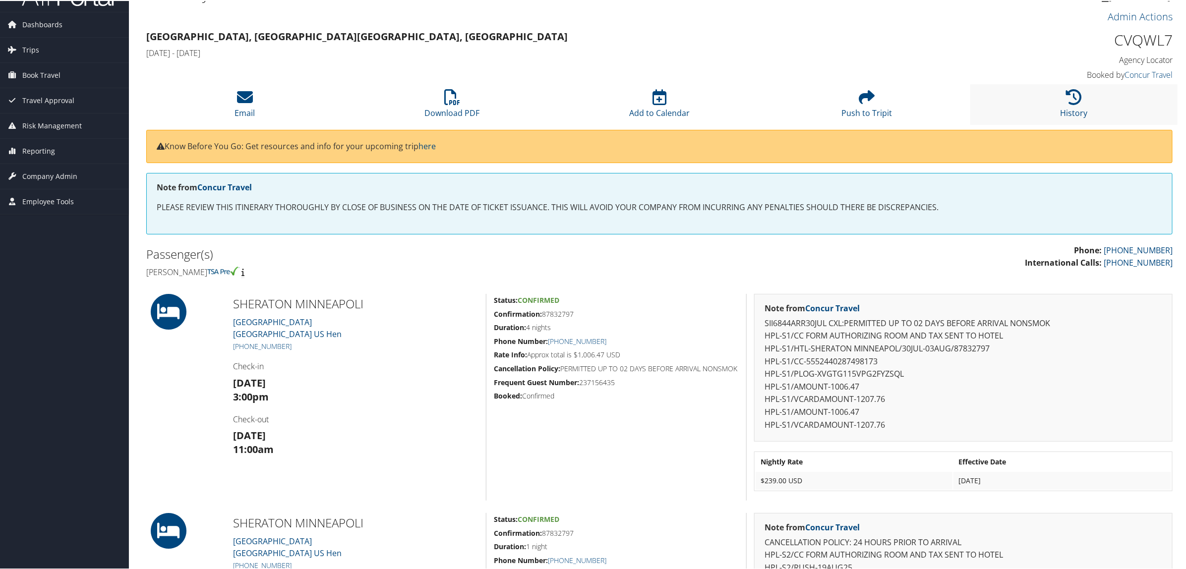
scroll to position [0, 0]
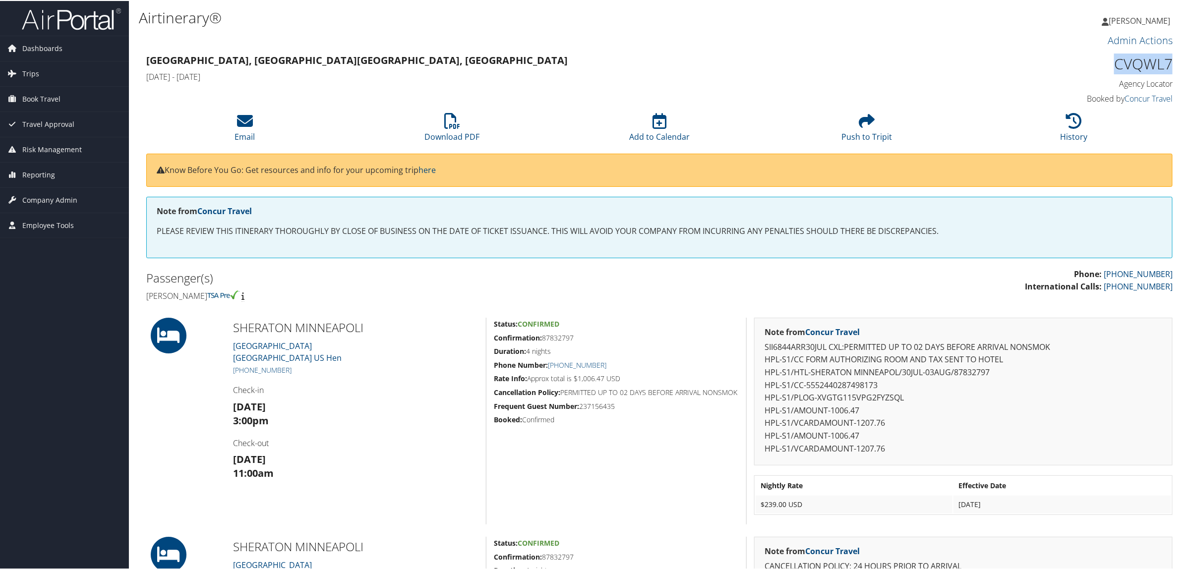
drag, startPoint x: 1112, startPoint y: 57, endPoint x: 1176, endPoint y: 59, distance: 64.5
click at [1176, 59] on div "CVQWL7 Agency Locator Agency Locator CVQWL7 Booked by Concur Travel Booked by C…" at bounding box center [1050, 79] width 260 height 57
copy h1 "CVQWL7"
click at [538, 317] on div "Status: Confirmed Confirmation: 87832797 Duration: 4 nights Phone Number: +1 (6…" at bounding box center [616, 420] width 260 height 207
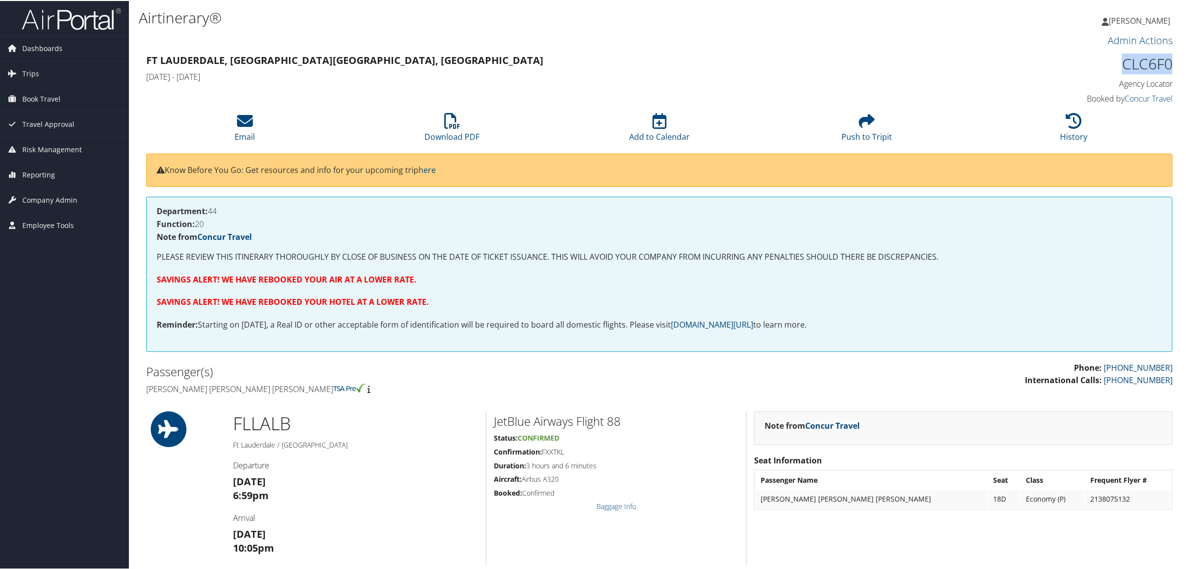
drag, startPoint x: 1117, startPoint y: 61, endPoint x: 1171, endPoint y: 65, distance: 53.8
click at [1171, 65] on div "CLC6F0 Agency Locator Agency Locator CLC6F0 Booked by Concur Travel Booked by C…" at bounding box center [1050, 79] width 260 height 57
copy h1 "CLC6F0"
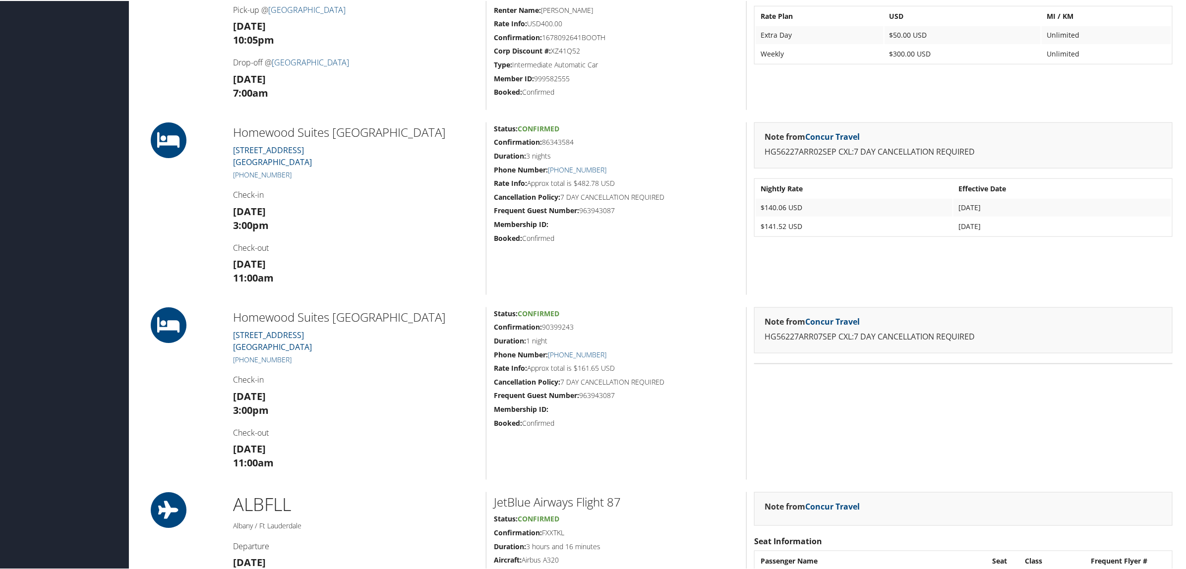
scroll to position [620, 0]
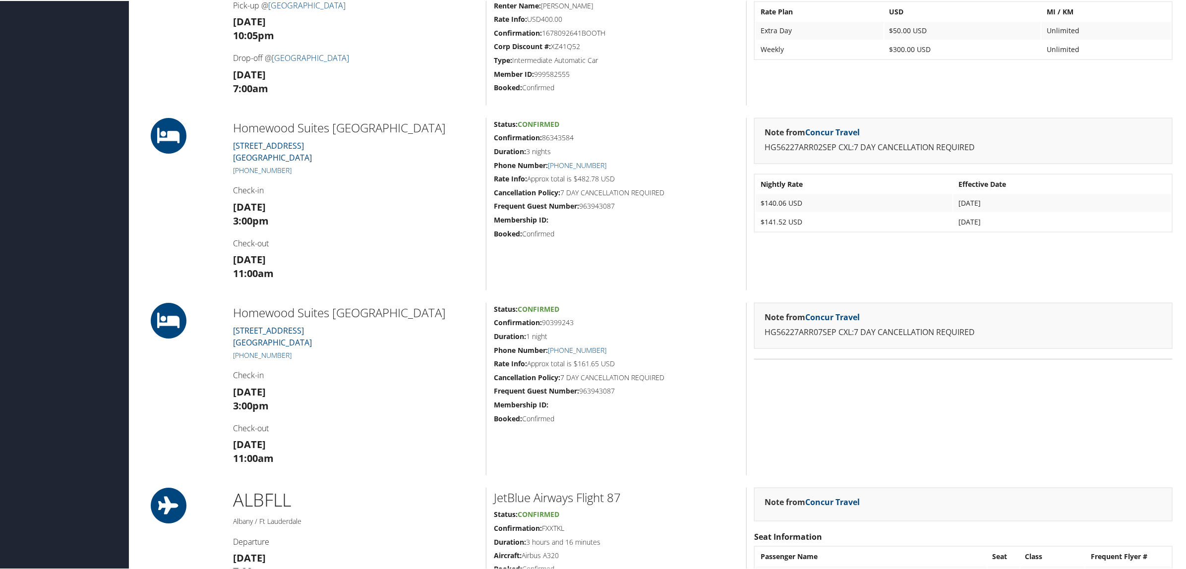
click at [640, 469] on div "Status: Confirmed Confirmation: 90399243 Duration: 1 night Phone Number: [PHONE…" at bounding box center [616, 388] width 260 height 173
